Goal: Information Seeking & Learning: Check status

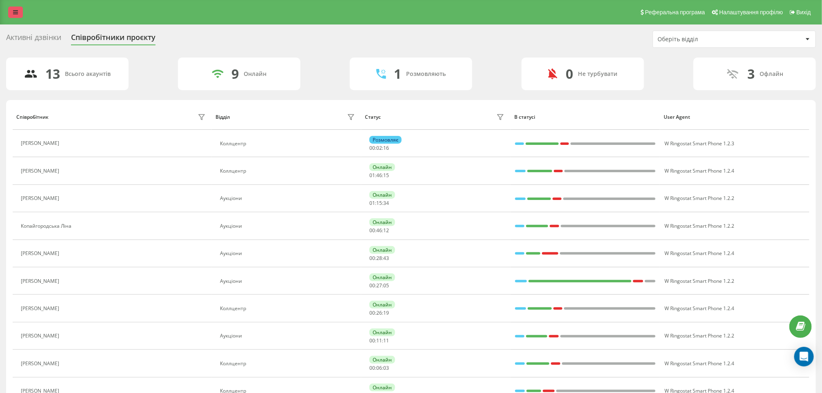
click at [20, 8] on link at bounding box center [15, 12] width 15 height 11
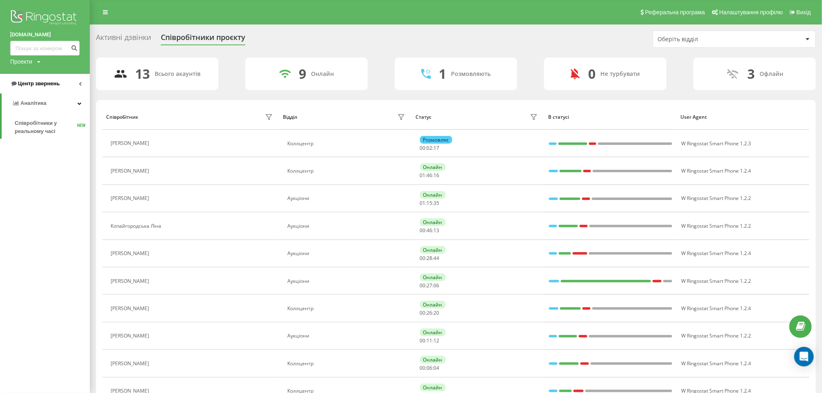
click at [71, 84] on link "Центр звернень" at bounding box center [45, 84] width 90 height 20
click at [32, 140] on span "Звіт про пропущені необроблені дзвінки" at bounding box center [50, 137] width 71 height 16
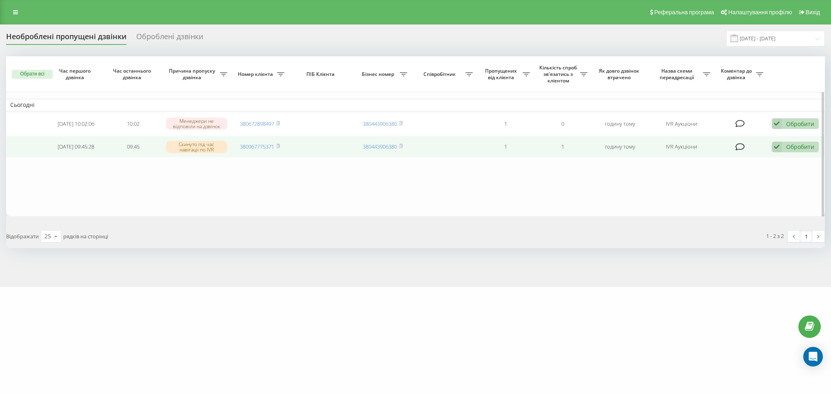
click at [282, 146] on td "380967775371" at bounding box center [259, 147] width 57 height 22
click at [786, 147] on div "Обробити" at bounding box center [800, 147] width 28 height 8
click at [707, 174] on span "Зв'язався з клієнтом за допомогою іншого каналу" at bounding box center [742, 175] width 140 height 8
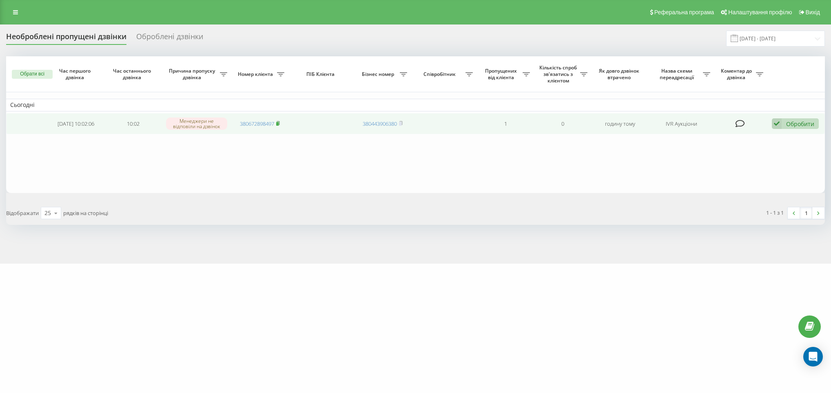
click at [279, 121] on icon at bounding box center [278, 123] width 3 height 4
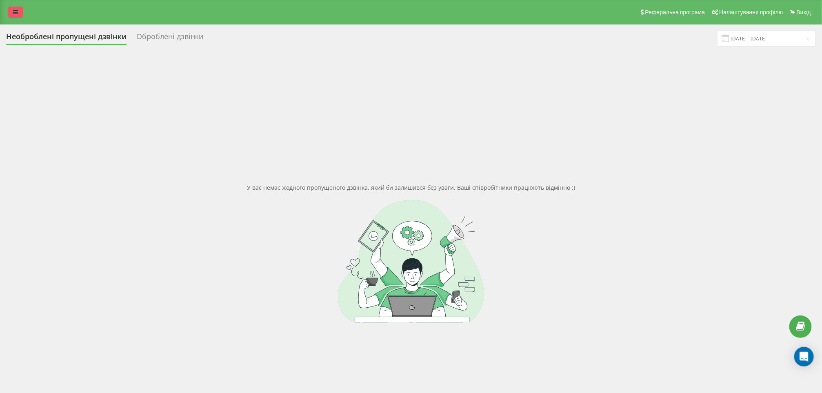
click at [17, 17] on link at bounding box center [15, 12] width 15 height 11
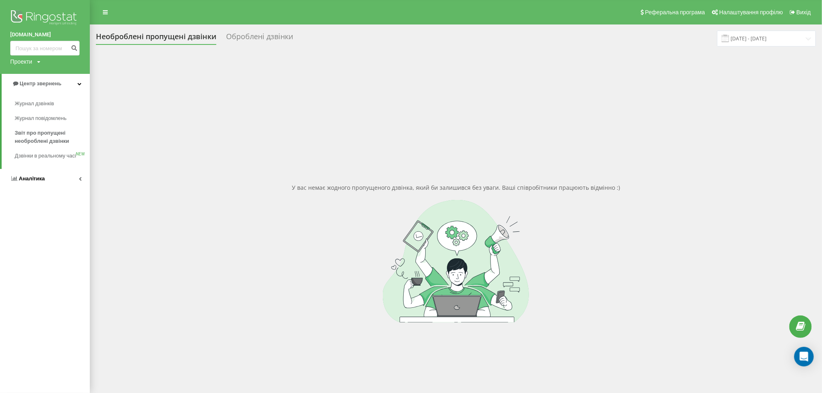
click at [55, 188] on link "Аналiтика" at bounding box center [45, 179] width 90 height 20
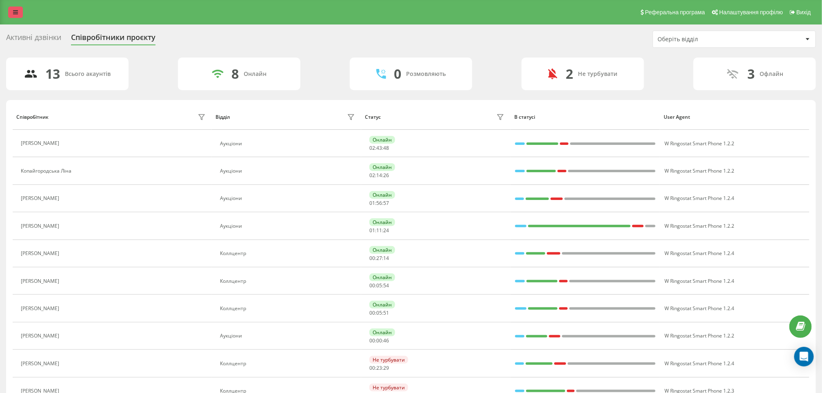
click at [15, 15] on link at bounding box center [15, 12] width 15 height 11
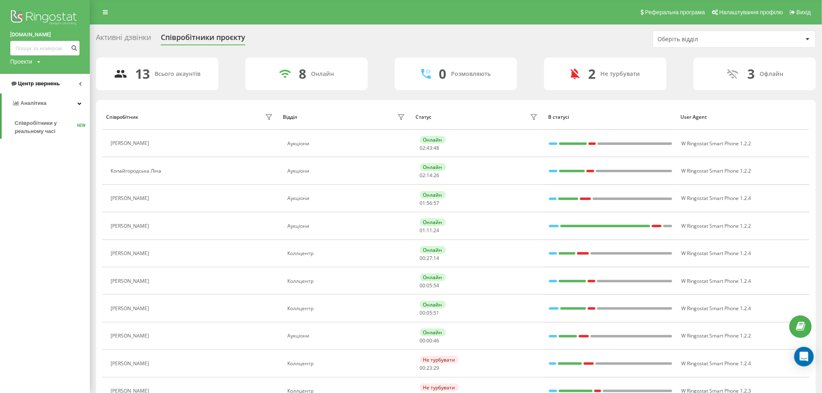
click at [47, 89] on link "Центр звернень" at bounding box center [45, 84] width 90 height 20
click at [37, 137] on span "Звіт про пропущені необроблені дзвінки" at bounding box center [50, 137] width 71 height 16
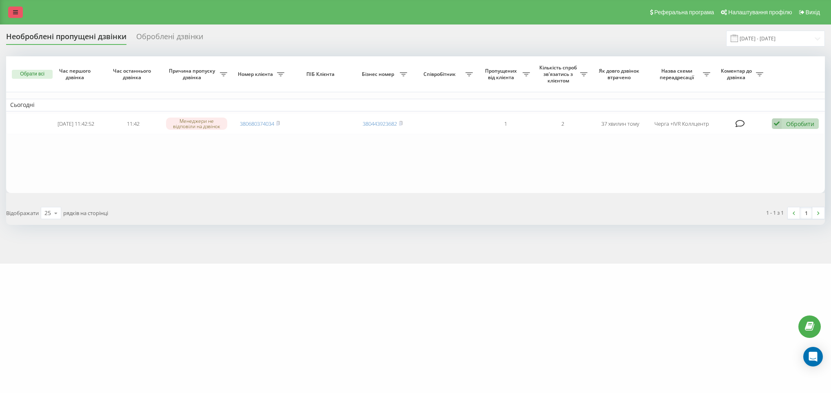
click at [14, 10] on icon at bounding box center [15, 12] width 5 height 6
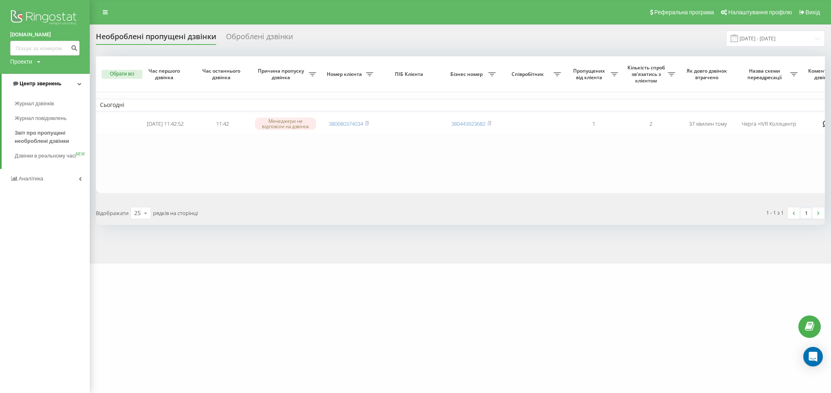
click at [57, 86] on span "Центр звернень" at bounding box center [41, 83] width 42 height 6
click at [54, 85] on span "Центр звернень" at bounding box center [39, 83] width 42 height 6
click at [44, 189] on link "Аналiтика" at bounding box center [45, 179] width 90 height 20
click at [39, 135] on link "Співробітники у реальному часі NEW" at bounding box center [52, 127] width 75 height 23
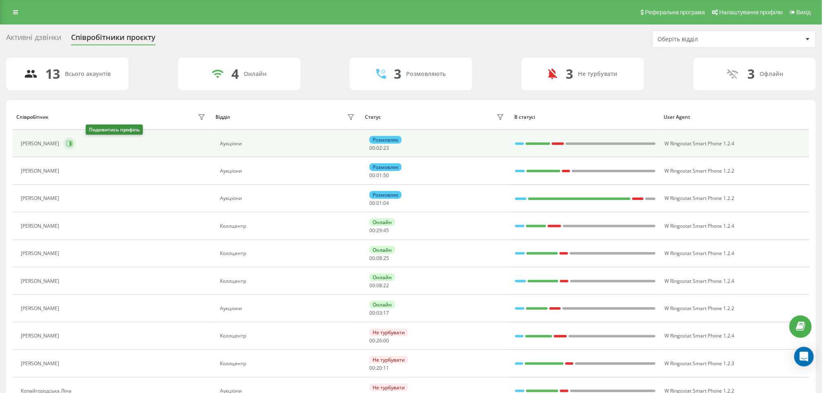
click at [75, 144] on button at bounding box center [69, 143] width 12 height 12
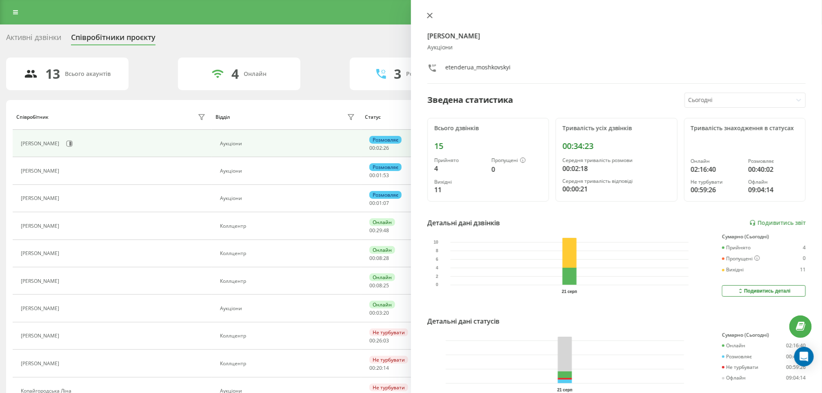
click at [432, 14] on icon at bounding box center [430, 16] width 6 height 6
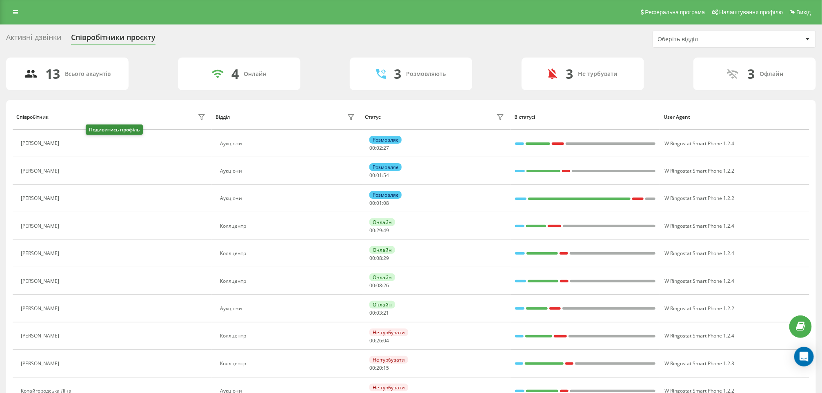
click at [71, 143] on icon at bounding box center [68, 143] width 7 height 7
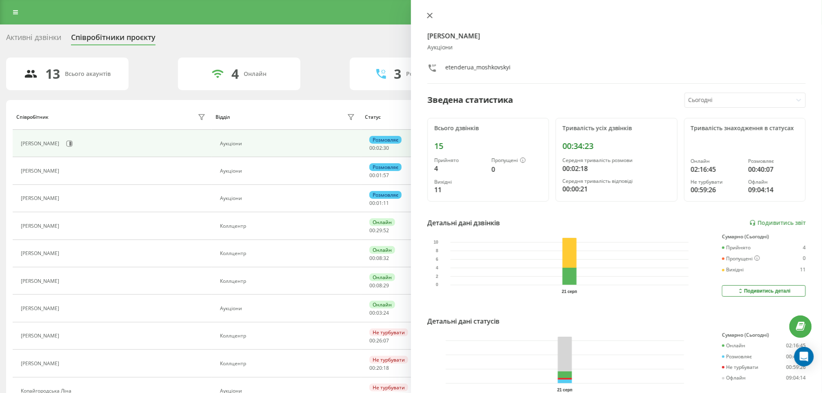
click at [428, 13] on icon at bounding box center [429, 15] width 5 height 5
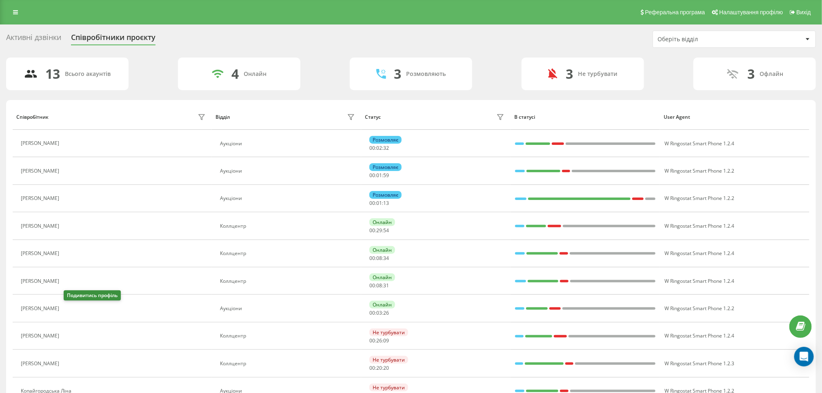
click at [67, 314] on button at bounding box center [68, 309] width 10 height 11
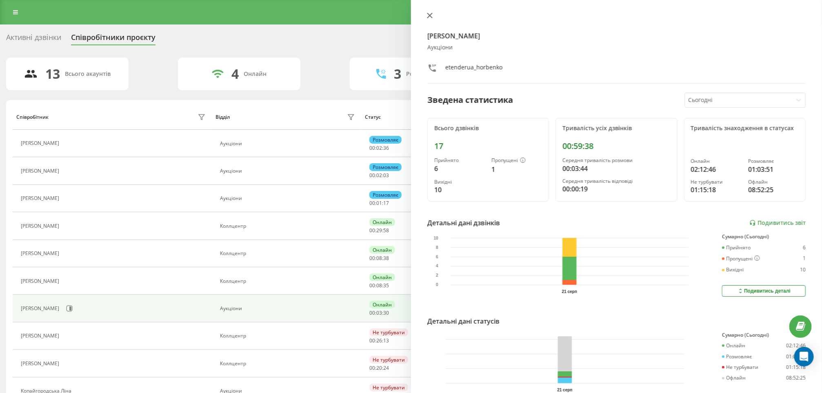
click at [432, 16] on icon at bounding box center [430, 16] width 6 height 6
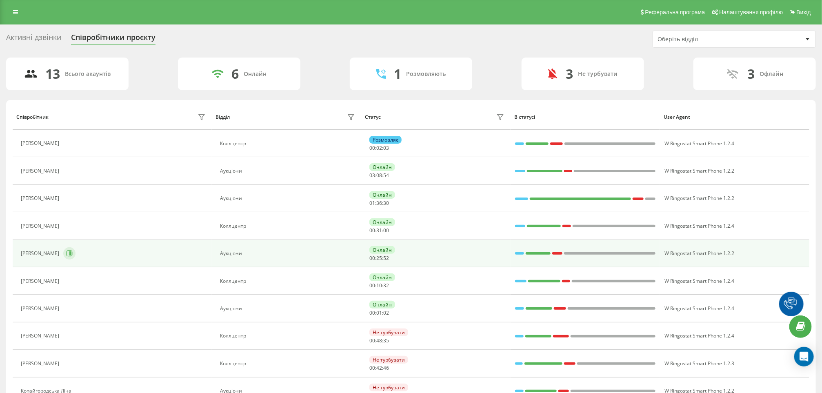
click at [67, 255] on icon at bounding box center [69, 253] width 7 height 7
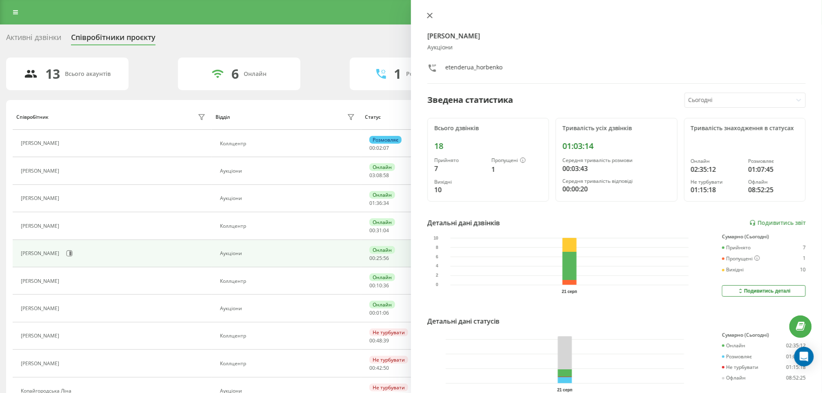
click at [431, 15] on icon at bounding box center [430, 16] width 6 height 6
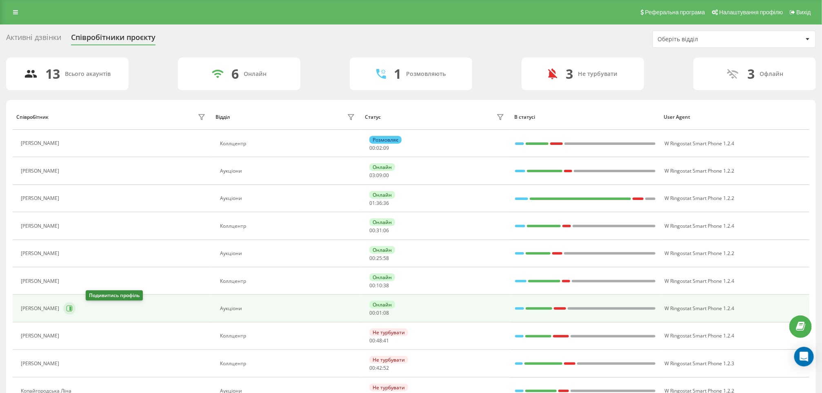
click at [71, 309] on icon at bounding box center [70, 308] width 2 height 4
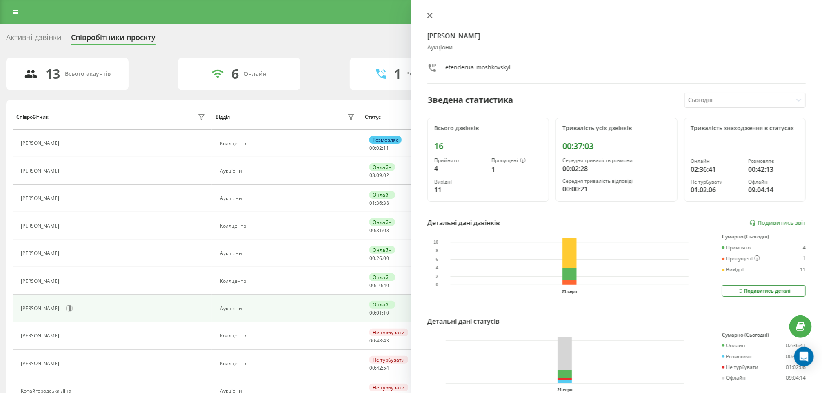
click at [430, 13] on icon at bounding box center [430, 16] width 6 height 6
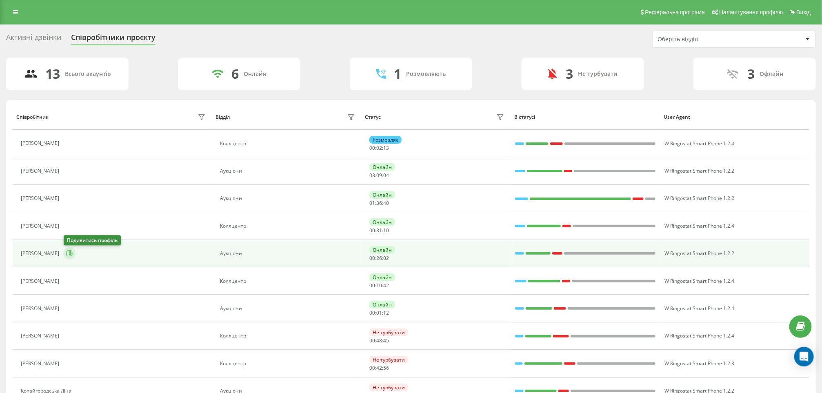
click at [64, 257] on button at bounding box center [69, 253] width 12 height 12
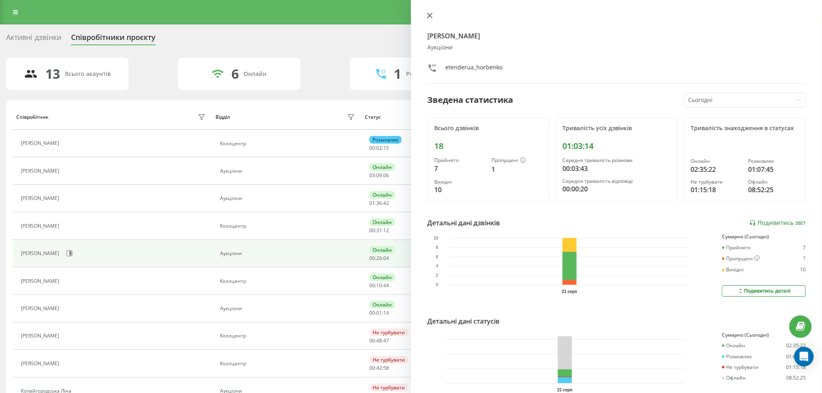
click at [431, 13] on icon at bounding box center [430, 16] width 6 height 6
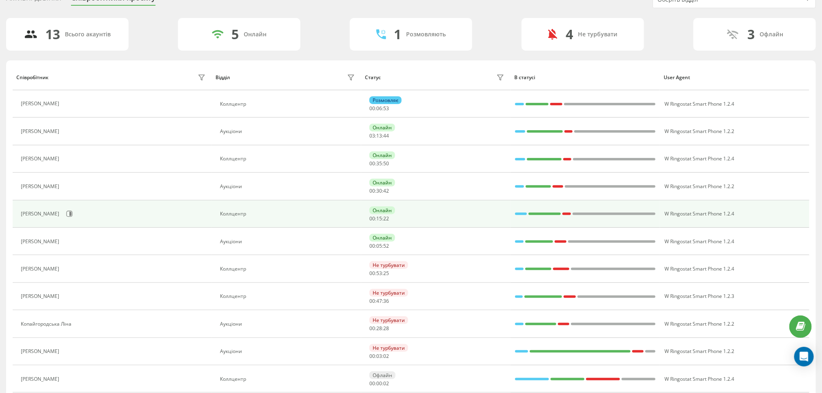
scroll to position [61, 0]
